Goal: Navigation & Orientation: Find specific page/section

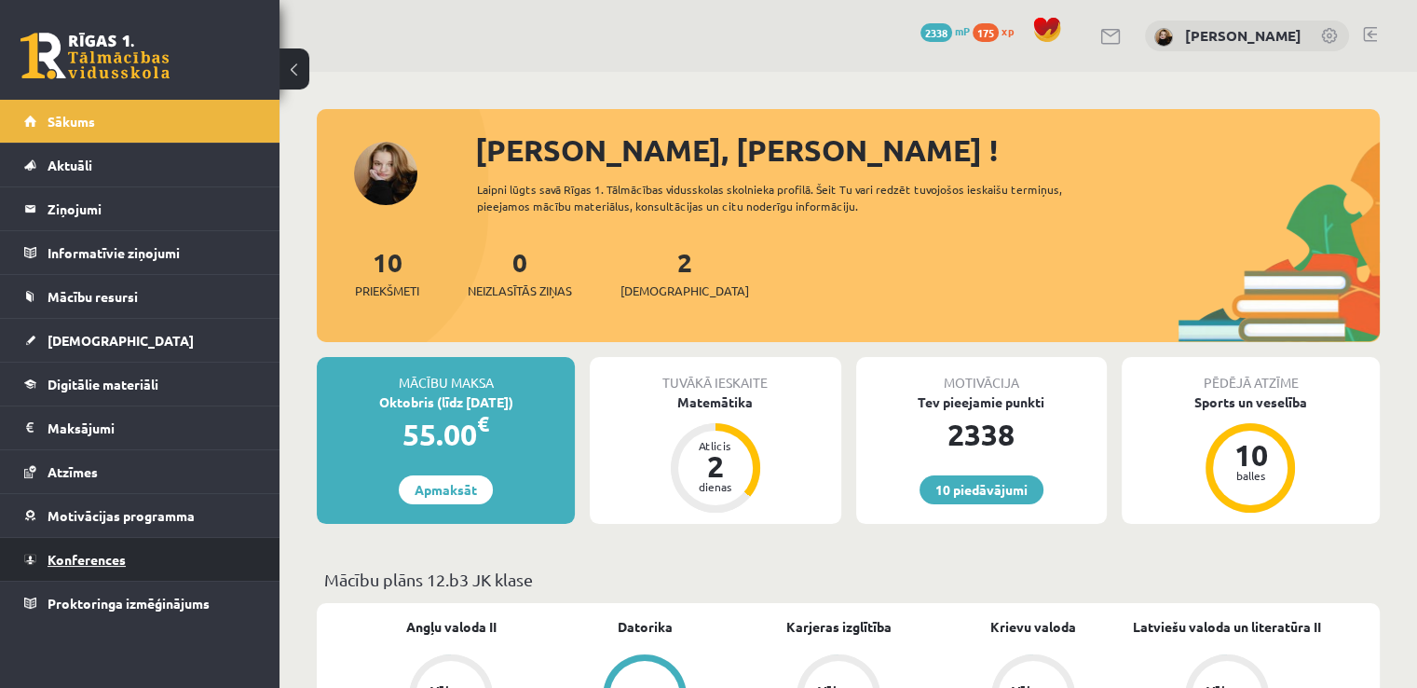
click at [71, 562] on span "Konferences" at bounding box center [87, 559] width 78 height 17
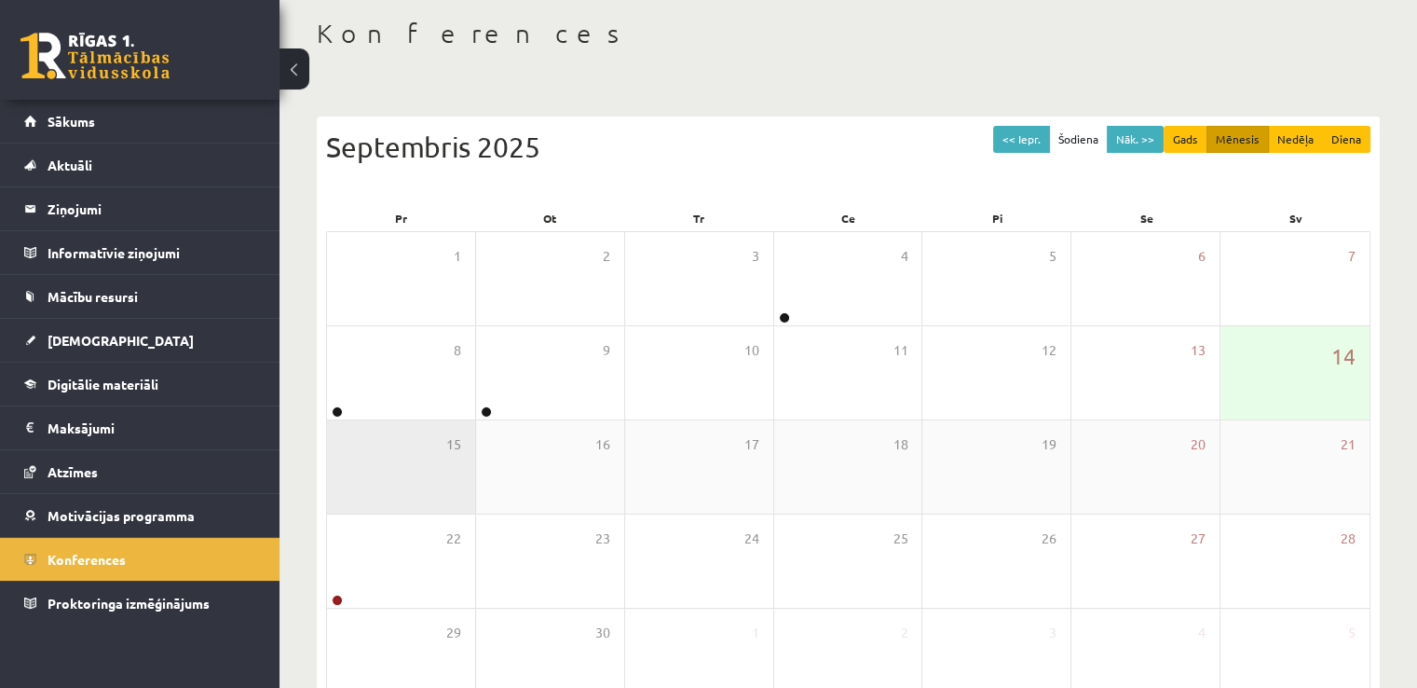
scroll to position [201, 0]
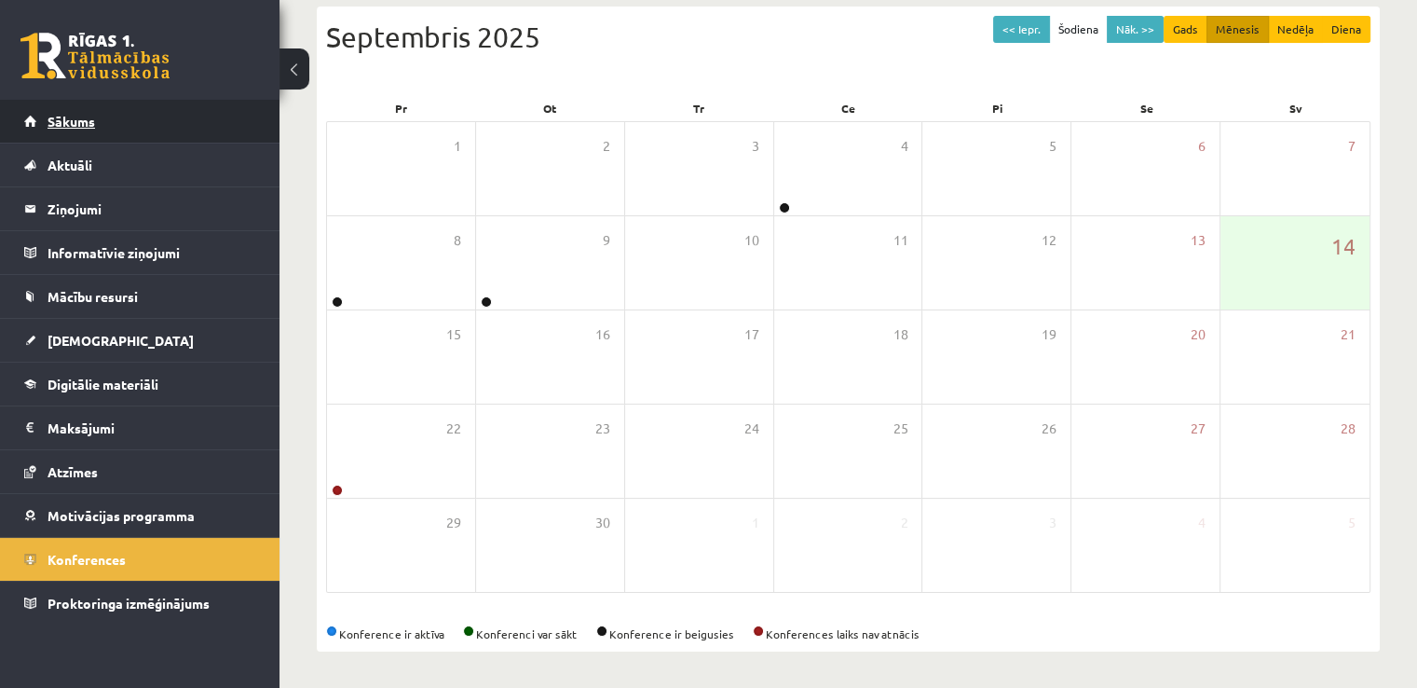
click at [90, 133] on link "Sākums" at bounding box center [140, 121] width 232 height 43
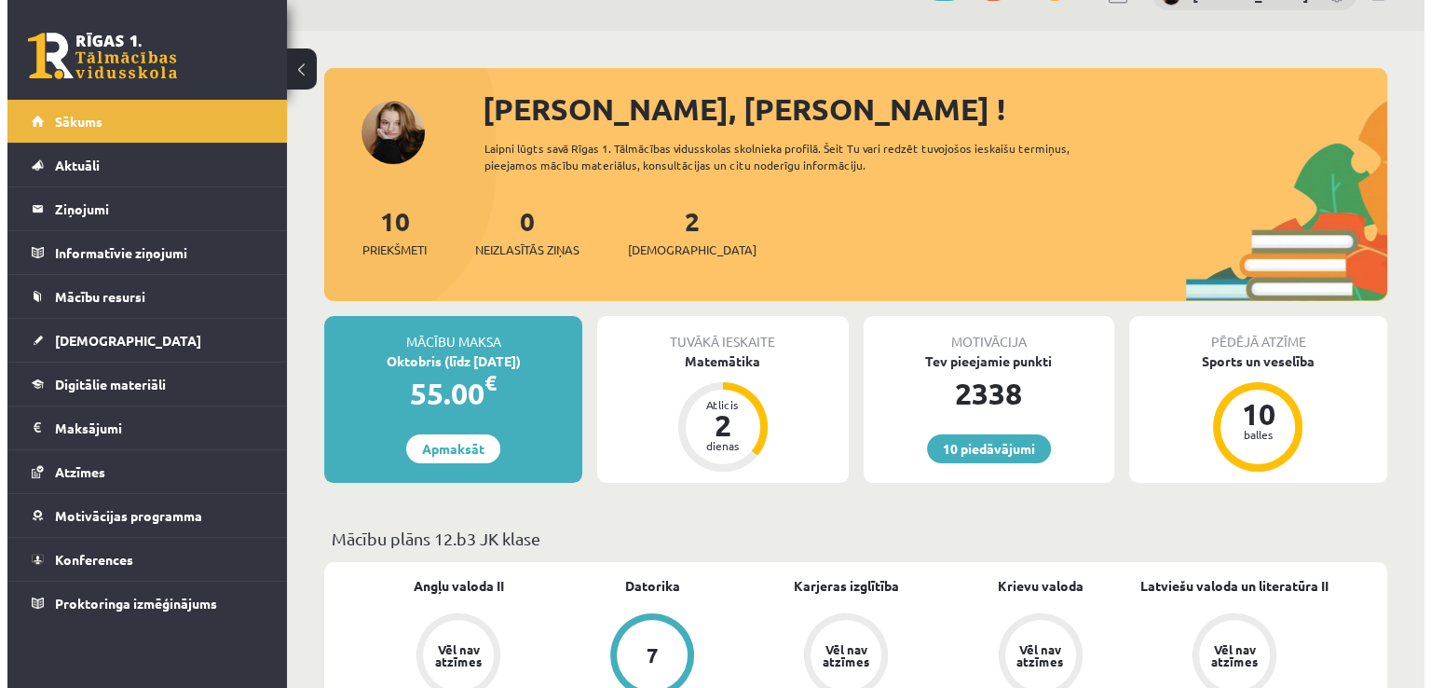
scroll to position [32, 0]
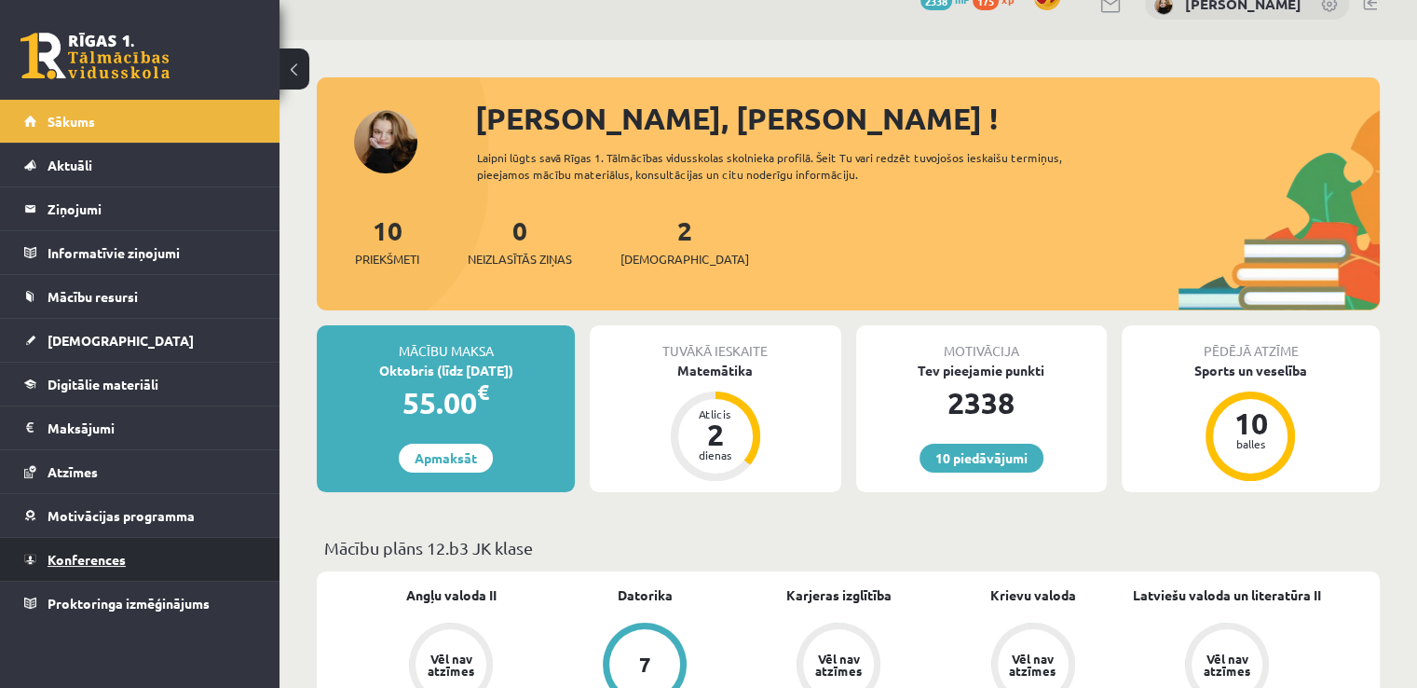
click at [94, 560] on span "Konferences" at bounding box center [87, 559] width 78 height 17
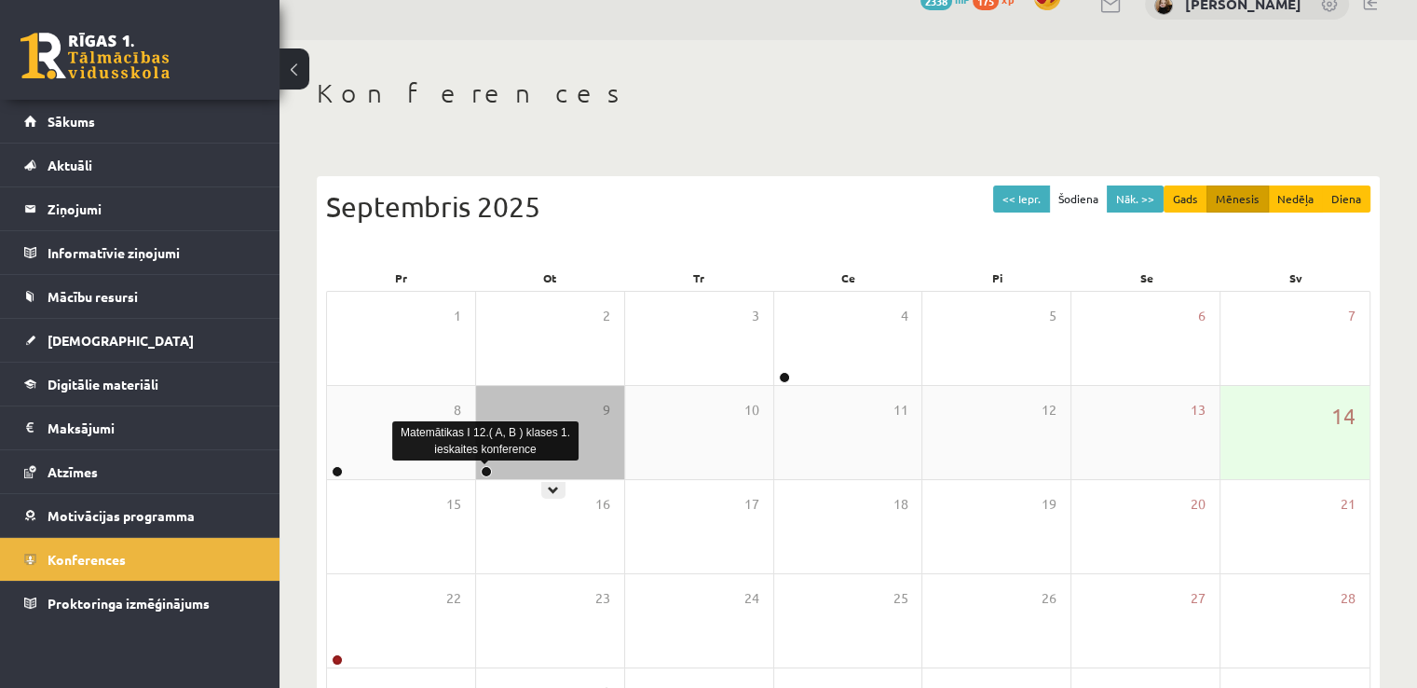
click at [485, 470] on link at bounding box center [486, 471] width 11 height 11
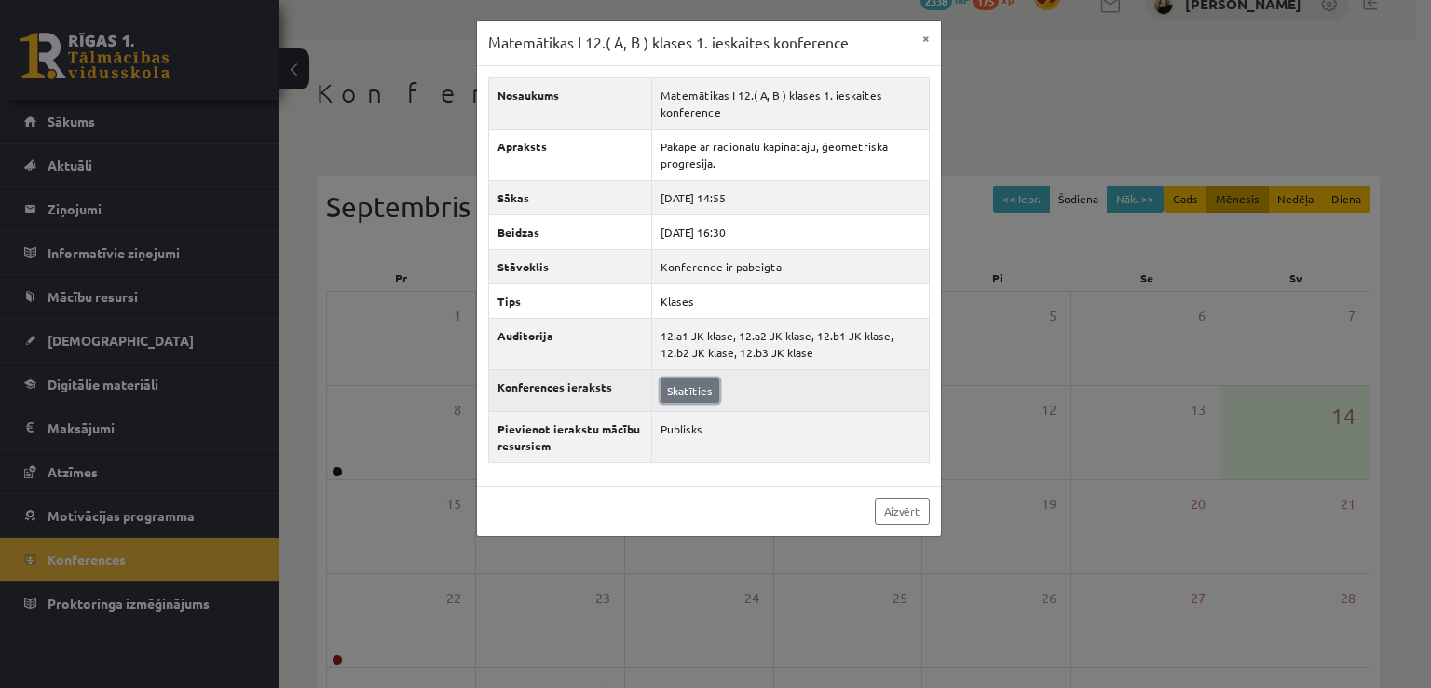
click at [693, 389] on link "Skatīties" at bounding box center [690, 390] width 59 height 24
